Goal: Use online tool/utility: Utilize a website feature to perform a specific function

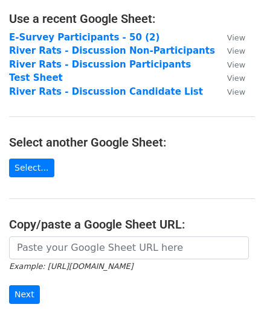
scroll to position [121, 0]
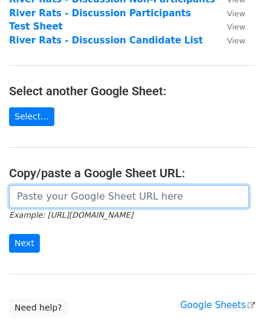
click at [63, 203] on input "url" at bounding box center [129, 196] width 240 height 23
paste input "https://docs.google.com/spreadsheets/d/1LEUXdSFZhjlcZKu0C-eAML-u1ML84XgXrj1iVnQ…"
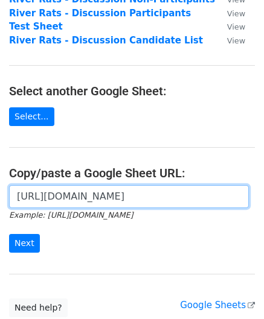
scroll to position [0, 264]
type input "https://docs.google.com/spreadsheets/d/1LEUXdSFZhjlcZKu0C-eAML-u1ML84XgXrj1iVnQ…"
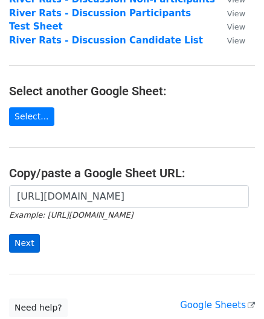
click at [19, 233] on form "https://docs.google.com/spreadsheets/d/1LEUXdSFZhjlcZKu0C-eAML-u1ML84XgXrj1iVnQ…" at bounding box center [132, 219] width 246 height 68
click at [21, 237] on input "Next" at bounding box center [24, 243] width 31 height 19
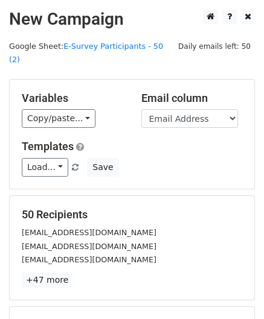
scroll to position [121, 0]
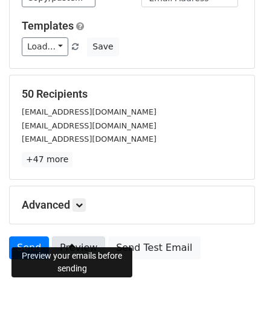
click at [70, 237] on link "Preview" at bounding box center [78, 248] width 53 height 23
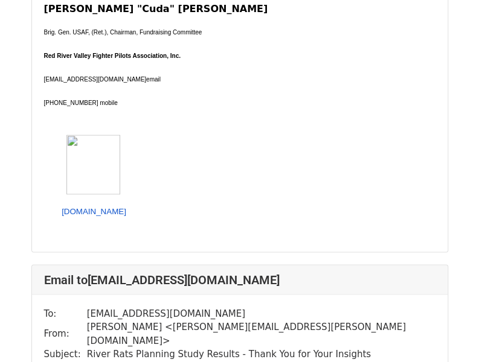
scroll to position [664, 0]
